Goal: Information Seeking & Learning: Learn about a topic

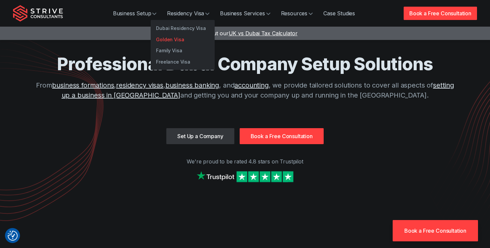
click at [188, 40] on link "Golden Visa" at bounding box center [183, 39] width 64 height 11
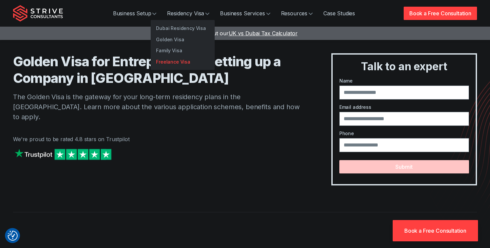
click at [180, 62] on link "Freelance Visa" at bounding box center [183, 61] width 64 height 11
